Goal: Transaction & Acquisition: Purchase product/service

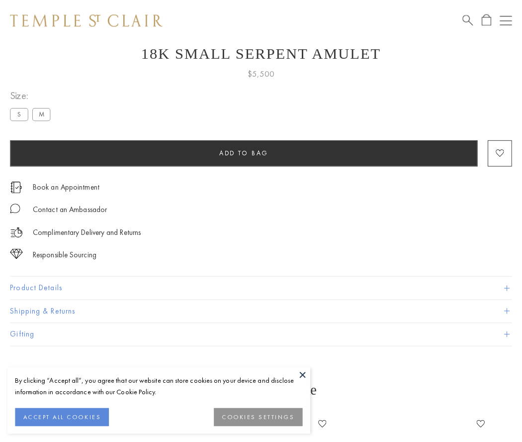
scroll to position [33, 0]
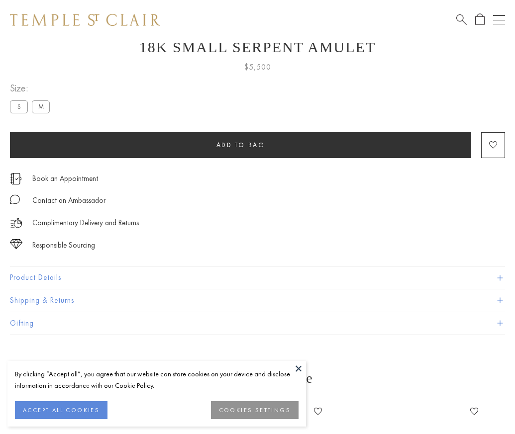
click at [240, 145] on span "Add to bag" at bounding box center [240, 145] width 49 height 8
